Goal: Task Accomplishment & Management: Manage account settings

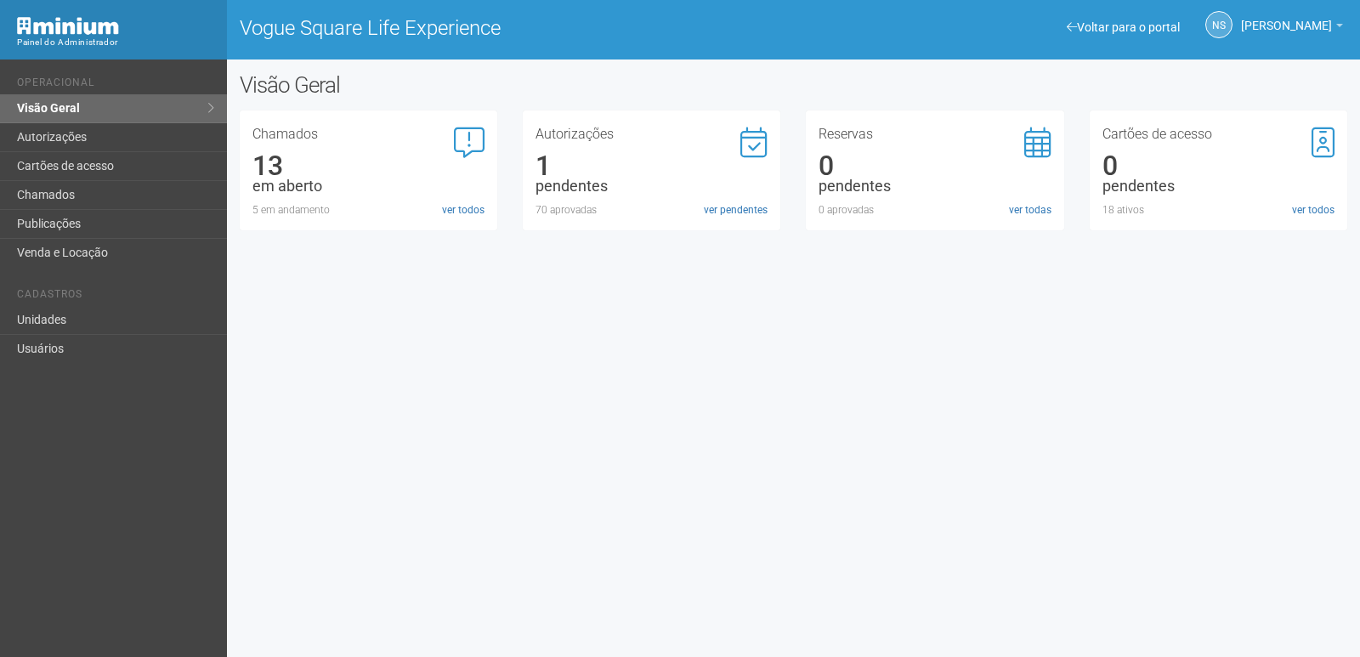
click at [581, 197] on div "Autorizações 1 pendentes 70 aprovadas ver pendentes" at bounding box center [651, 172] width 232 height 90
click at [743, 213] on link "ver pendentes" at bounding box center [736, 209] width 64 height 15
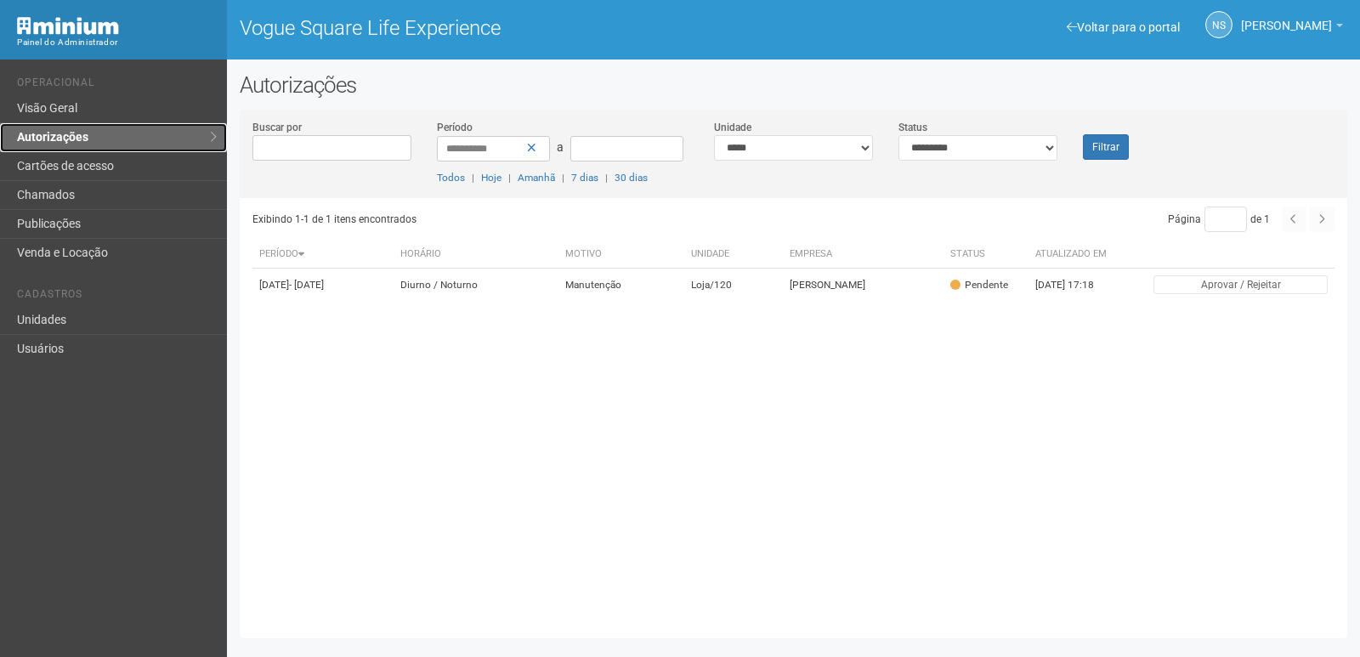
drag, startPoint x: 150, startPoint y: 139, endPoint x: 163, endPoint y: 139, distance: 12.8
click at [152, 139] on link "Autorizações" at bounding box center [113, 137] width 227 height 29
